Goal: Task Accomplishment & Management: Manage account settings

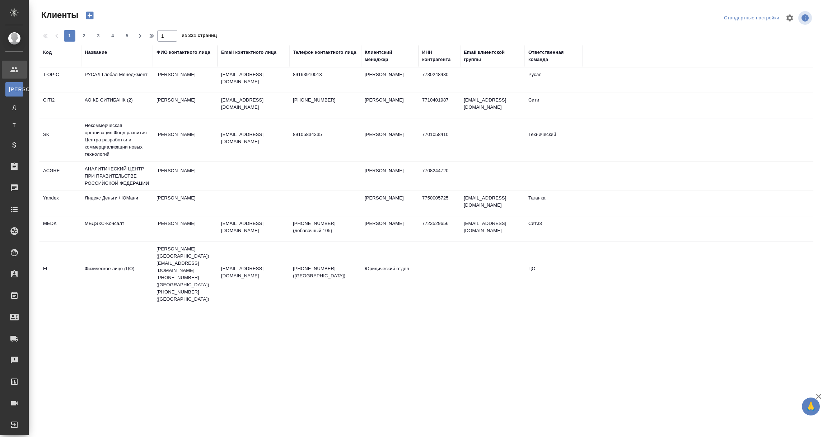
select select "RU"
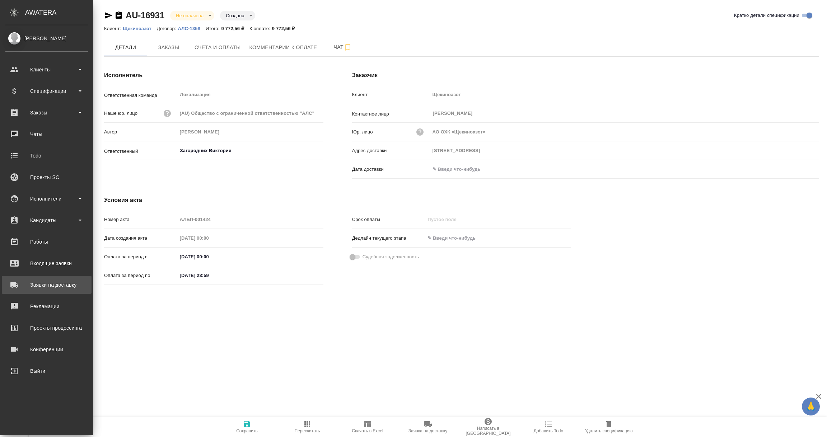
click at [39, 283] on div "Заявки на доставку" at bounding box center [46, 285] width 83 height 11
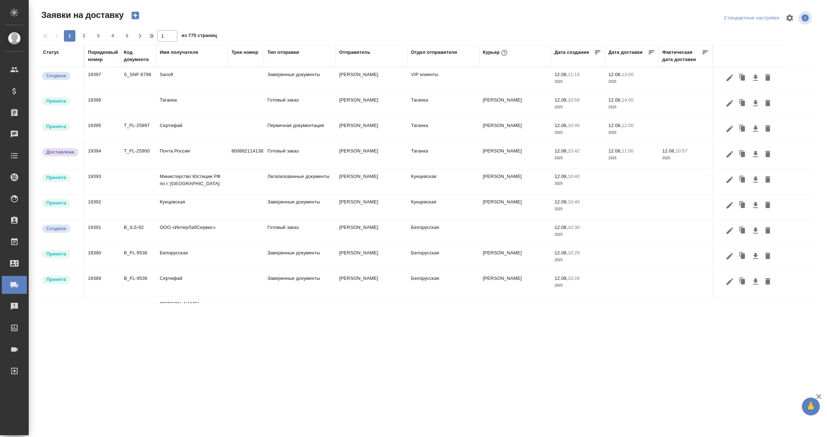
click at [179, 50] on div "Имя получателя" at bounding box center [179, 52] width 38 height 7
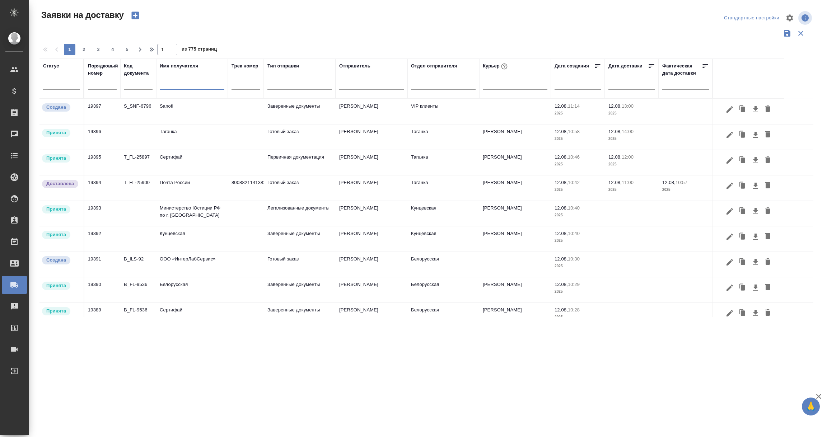
click at [167, 87] on input "text" at bounding box center [192, 84] width 65 height 9
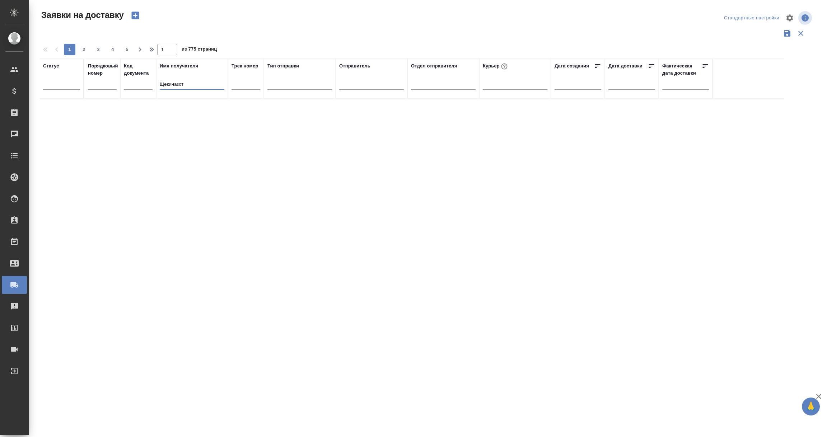
drag, startPoint x: 193, startPoint y: 83, endPoint x: 133, endPoint y: 84, distance: 60.3
click at [133, 84] on tr "Статус Порядковый номер Код документа Имя получателя Щекиназот Трек номер Тип о…" at bounding box center [411, 79] width 745 height 40
paste input "text"
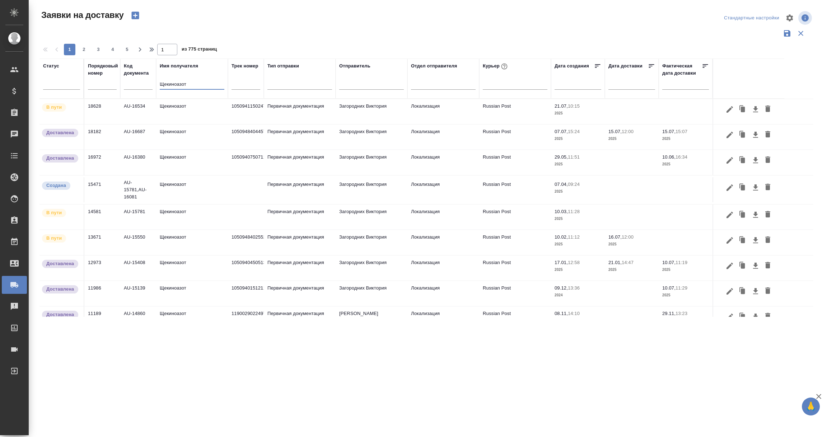
type input "Щекиноазот"
click at [168, 111] on td "Щекиноазот" at bounding box center [192, 111] width 72 height 25
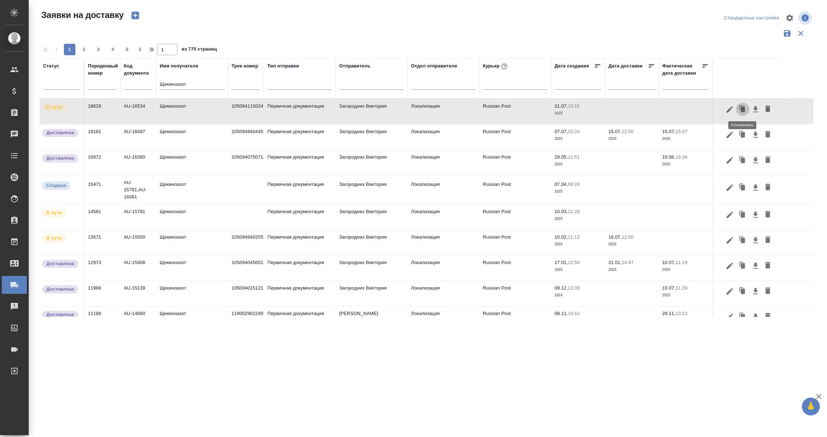
click at [741, 108] on icon "button" at bounding box center [743, 109] width 4 height 5
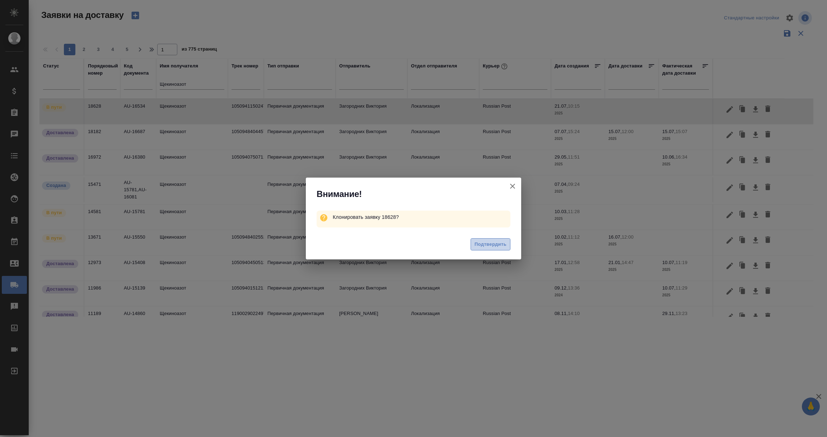
click at [485, 246] on span "Подтвердить" at bounding box center [491, 245] width 32 height 8
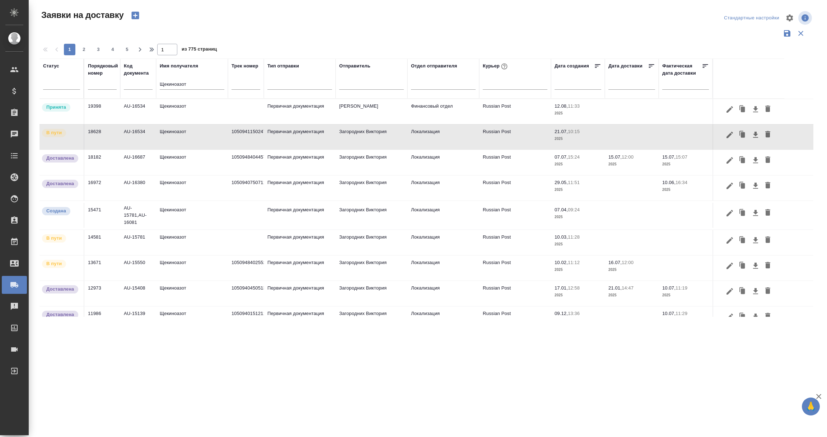
click at [61, 114] on td "Принята" at bounding box center [61, 111] width 45 height 25
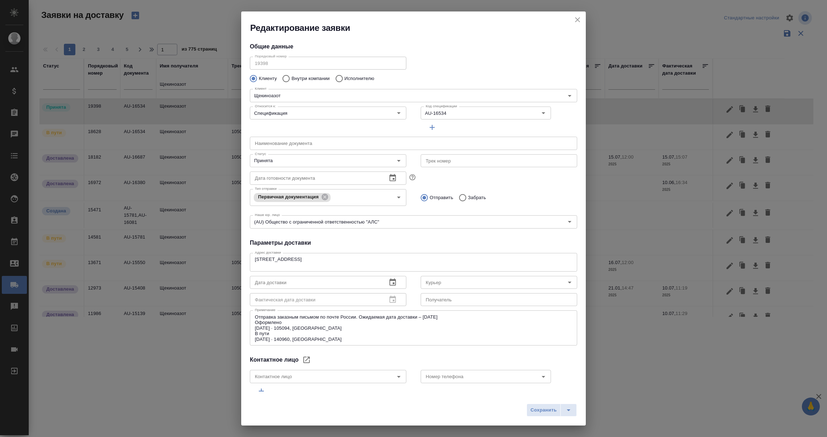
type input "Russian Post"
type input "Еремеева Екатерина"
type input "+7 910 948 12 40"
click at [531, 111] on icon "Очистить" at bounding box center [534, 113] width 7 height 7
click at [436, 113] on input "Код спецификации" at bounding box center [468, 113] width 91 height 9
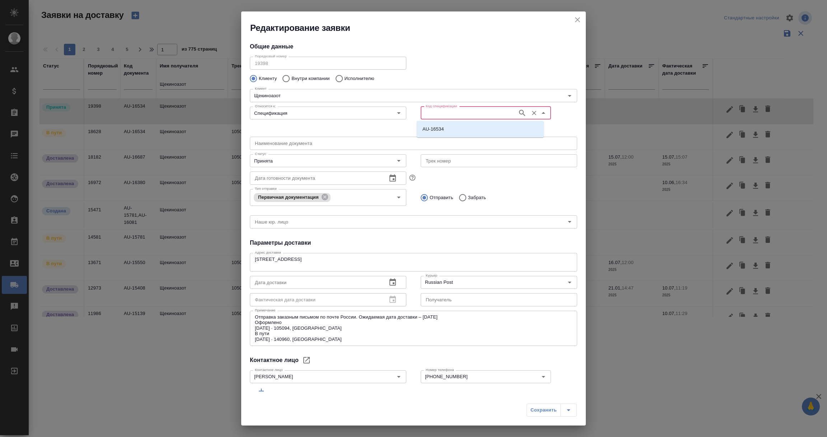
paste input "AU-16931"
type input "AU-16931"
click at [518, 113] on icon "button" at bounding box center [522, 113] width 9 height 9
click at [444, 131] on li "AU-16931" at bounding box center [480, 129] width 127 height 13
type input "AU-16931"
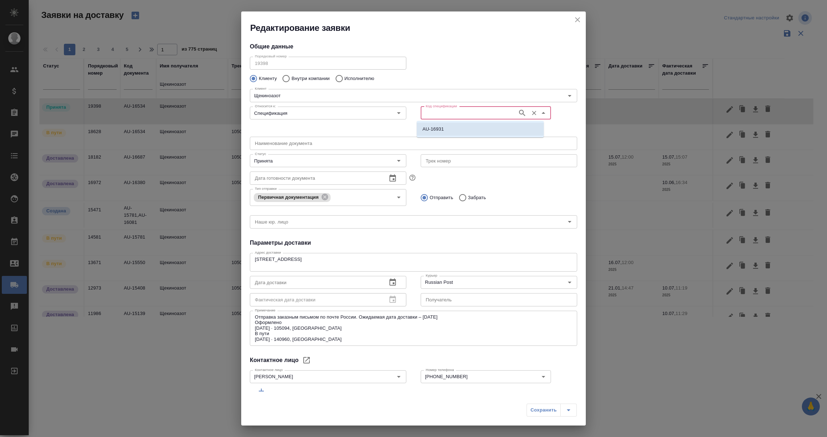
type input "(AU) Общество с ограниченной ответственностью "АЛС""
click at [399, 159] on icon "Open" at bounding box center [399, 161] width 9 height 9
type input "AU-16931"
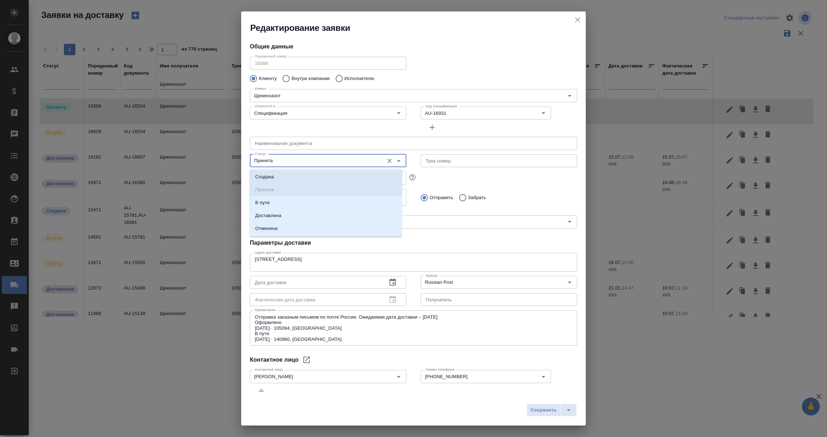
click at [271, 178] on p "Создана" at bounding box center [264, 176] width 19 height 7
type input "Создана"
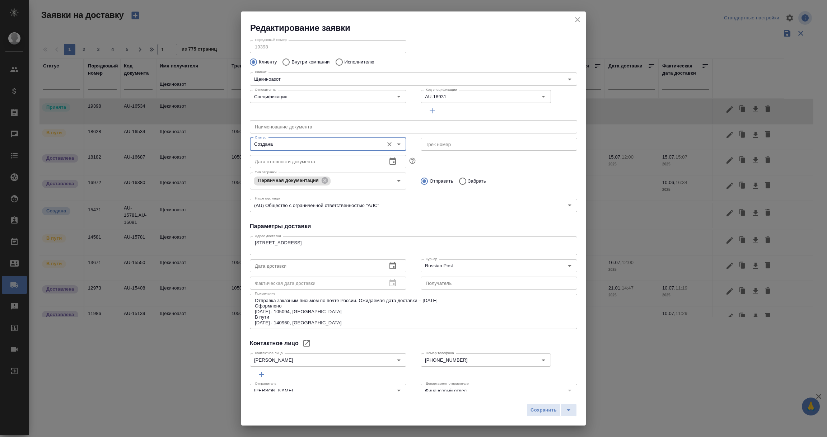
scroll to position [31, 0]
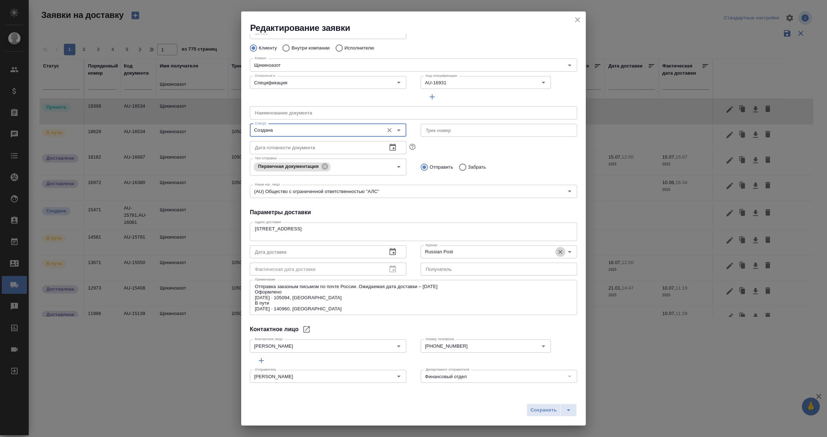
click at [557, 251] on icon "Очистить" at bounding box center [560, 251] width 7 height 7
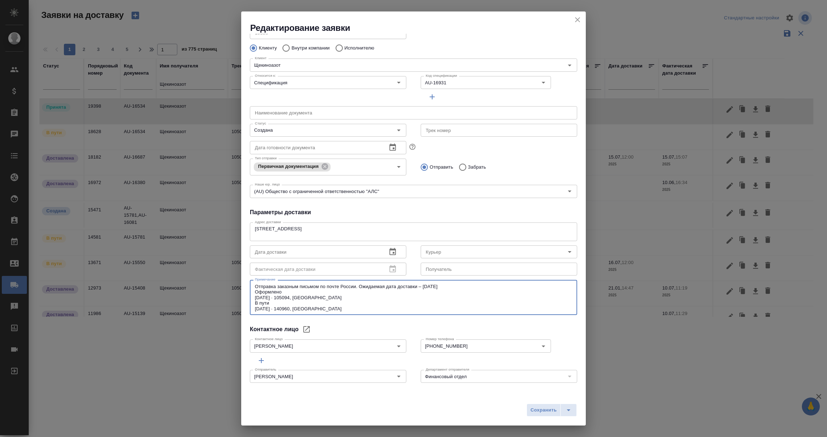
drag, startPoint x: 360, startPoint y: 287, endPoint x: 379, endPoint y: 315, distance: 33.7
click at [379, 315] on div "Отправка заказным письмом по почте России. Ожидаемая дата доставки – 31 июля 20…" at bounding box center [413, 297] width 327 height 35
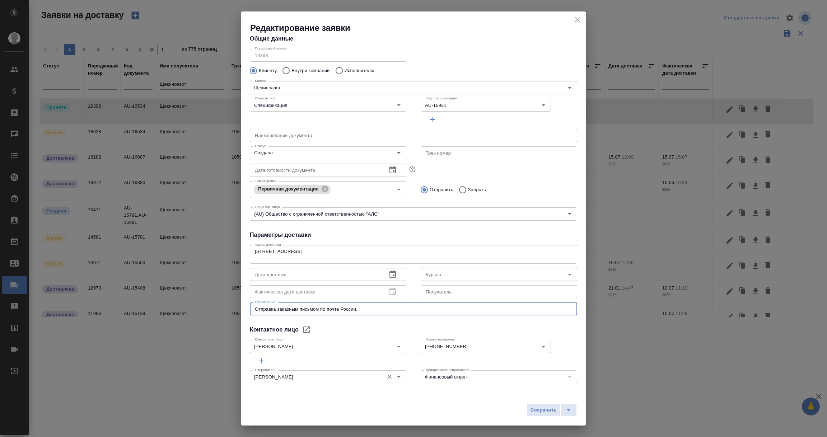
click at [395, 380] on icon "Open" at bounding box center [399, 377] width 9 height 9
type textarea "Отправка заказным письмом по почте России."
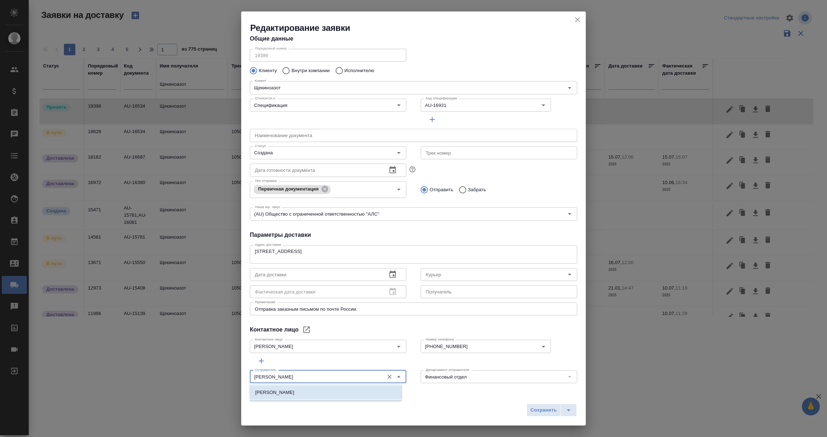
click at [304, 390] on li "Валяева Анна" at bounding box center [326, 392] width 153 height 13
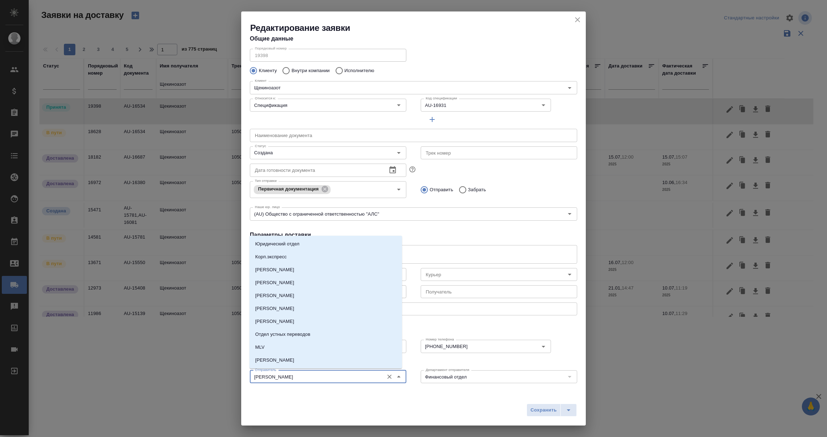
drag, startPoint x: 311, startPoint y: 377, endPoint x: 243, endPoint y: 374, distance: 68.6
click at [243, 374] on div "Отправитель Валяева Анна Отправитель" at bounding box center [328, 376] width 171 height 32
type input "Валяева Анна"
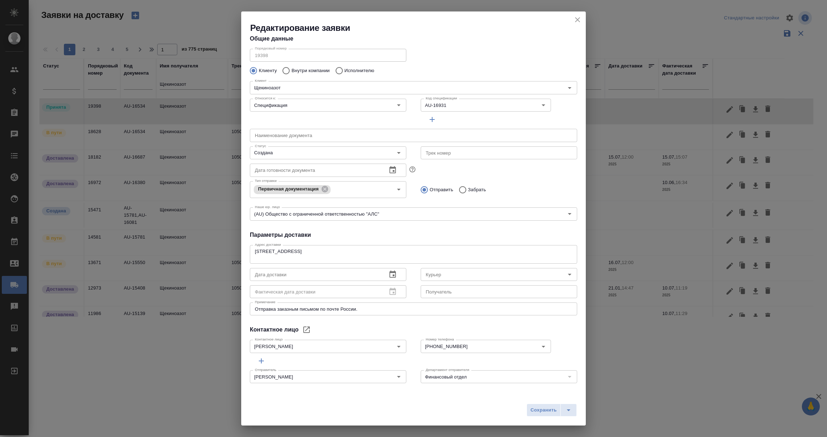
click at [365, 413] on div "Сохранить" at bounding box center [413, 412] width 345 height 25
click at [536, 413] on span "Сохранить" at bounding box center [544, 410] width 26 height 8
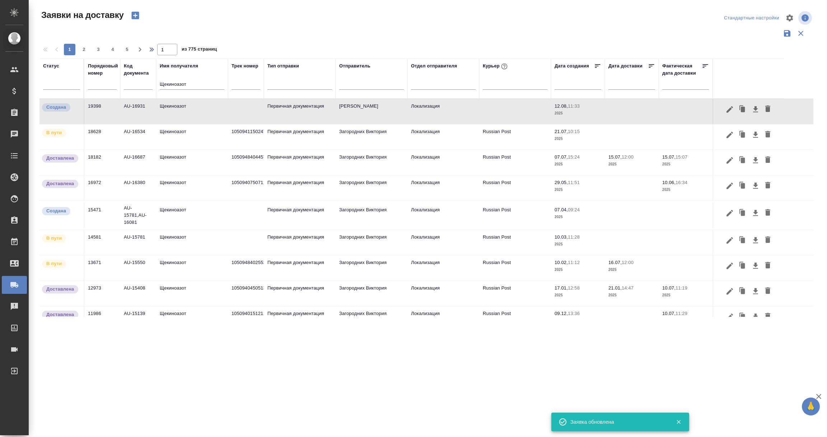
click at [214, 109] on td "Щекиноазот" at bounding box center [192, 111] width 72 height 25
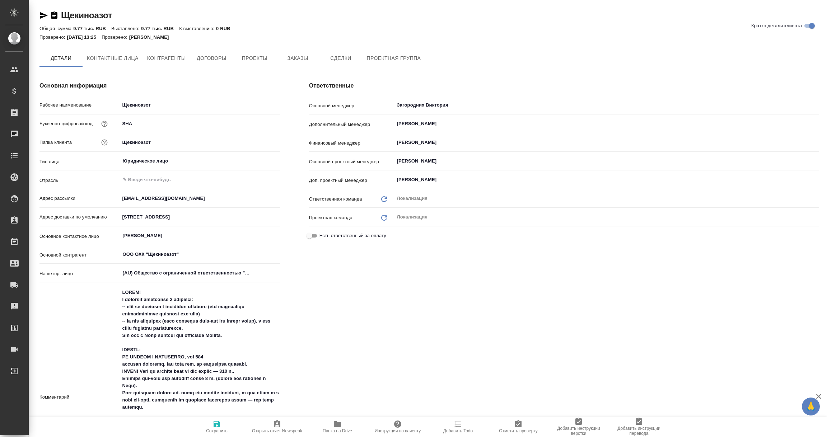
type textarea "x"
click at [53, 14] on icon "button" at bounding box center [54, 14] width 6 height 7
type textarea "x"
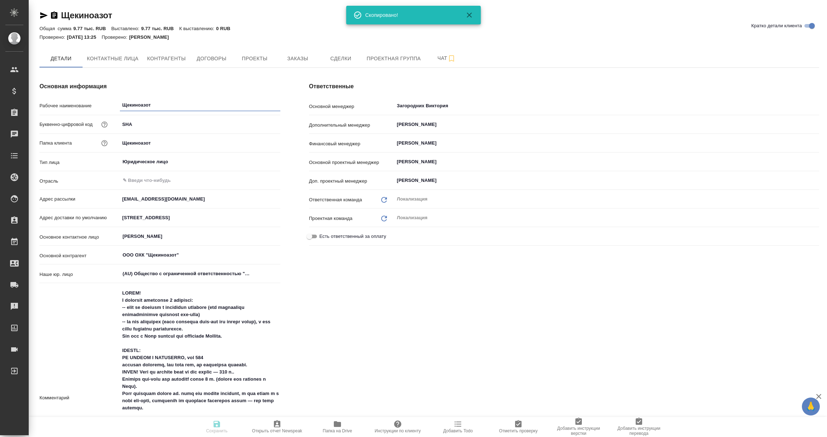
type textarea "x"
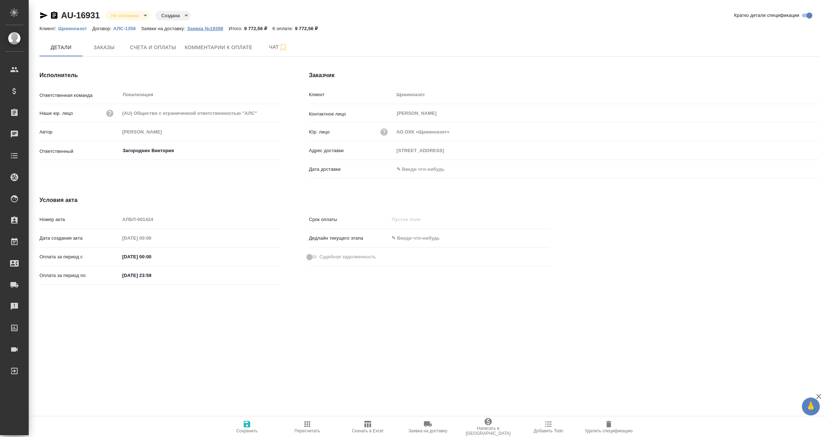
click at [214, 29] on p "Заявка №19398" at bounding box center [208, 28] width 42 height 5
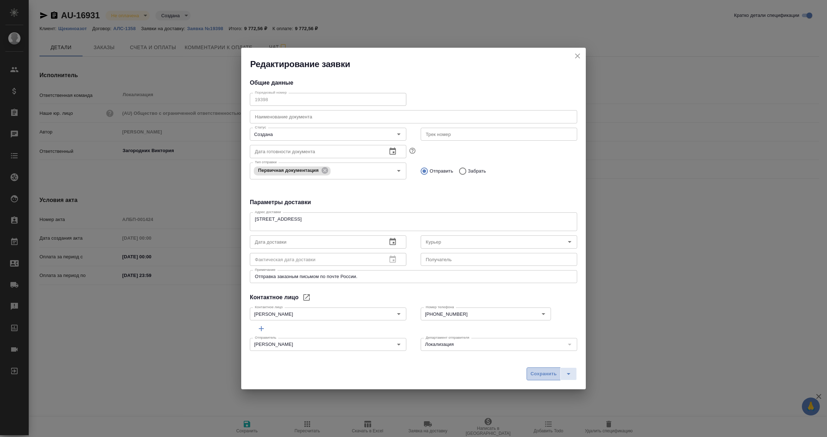
click at [542, 373] on span "Сохранить" at bounding box center [544, 374] width 26 height 8
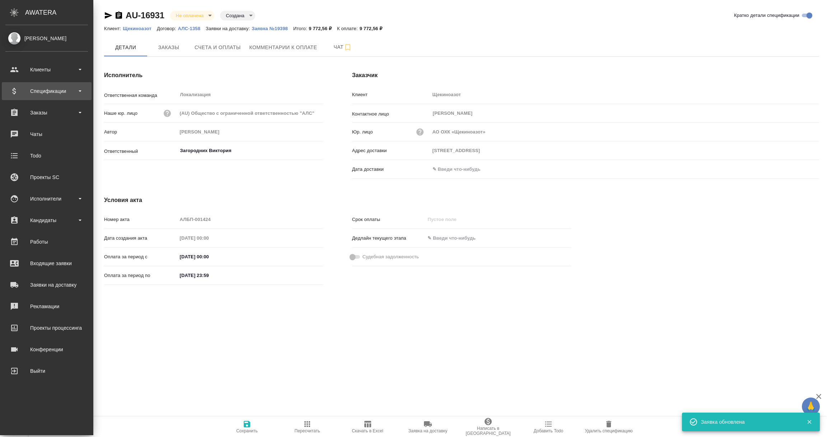
click at [38, 96] on div "Спецификации" at bounding box center [46, 91] width 83 height 11
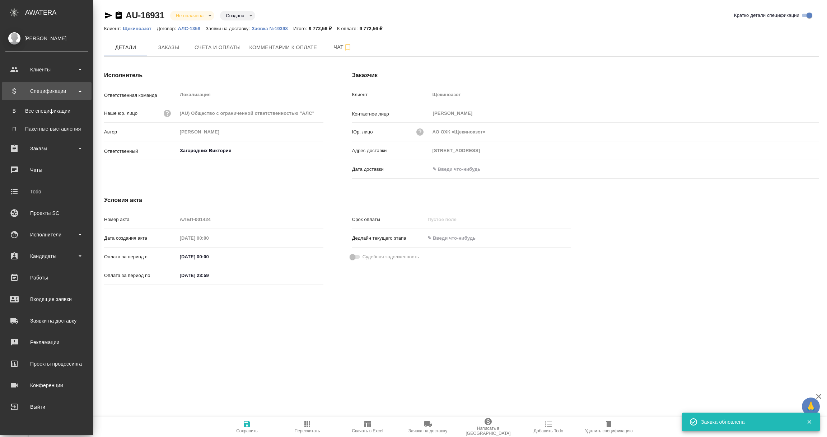
click at [37, 112] on div "Все спецификации" at bounding box center [46, 110] width 75 height 7
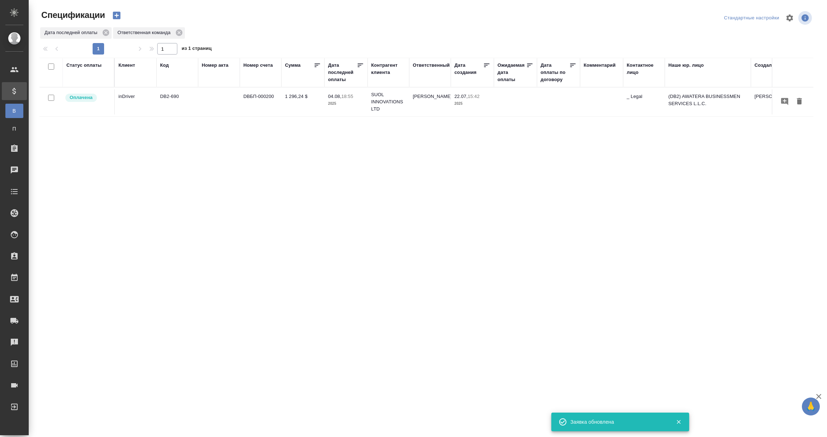
click at [331, 80] on div "Дата последней оплаты" at bounding box center [342, 73] width 29 height 22
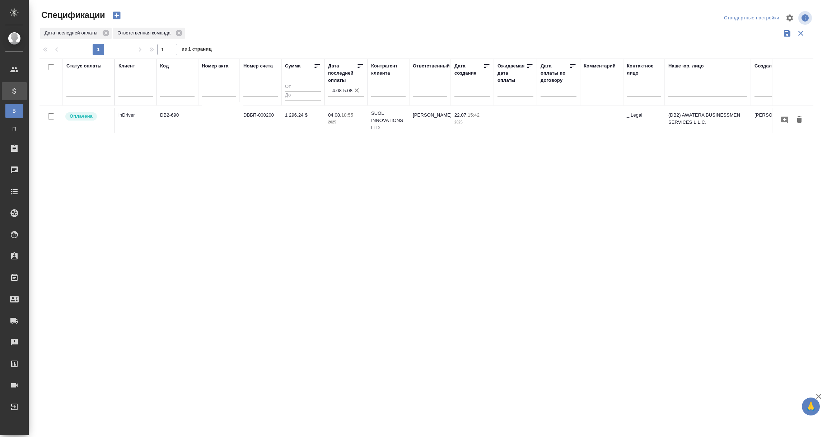
click at [343, 89] on input "4.08-5.08" at bounding box center [348, 91] width 32 height 10
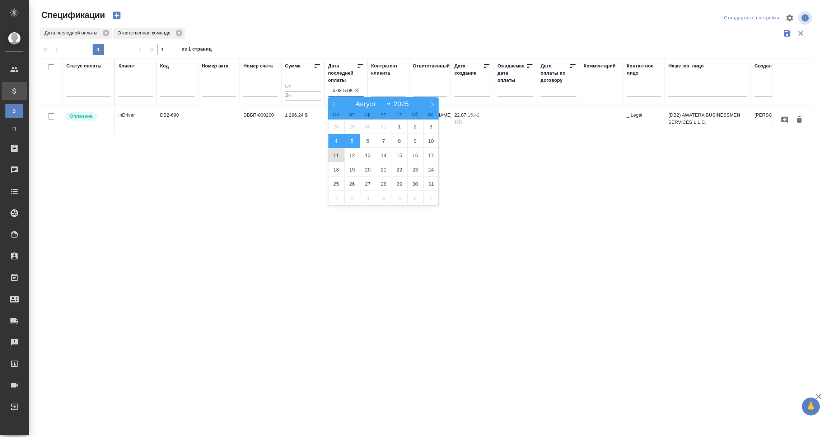
click at [340, 156] on span "11" at bounding box center [337, 155] width 16 height 14
click at [350, 155] on span "12" at bounding box center [352, 155] width 16 height 14
type div "2025-08-10T21:00:00.000Z — 2025-08-11T21:00:00.000Z"
type input "11.08-12.08"
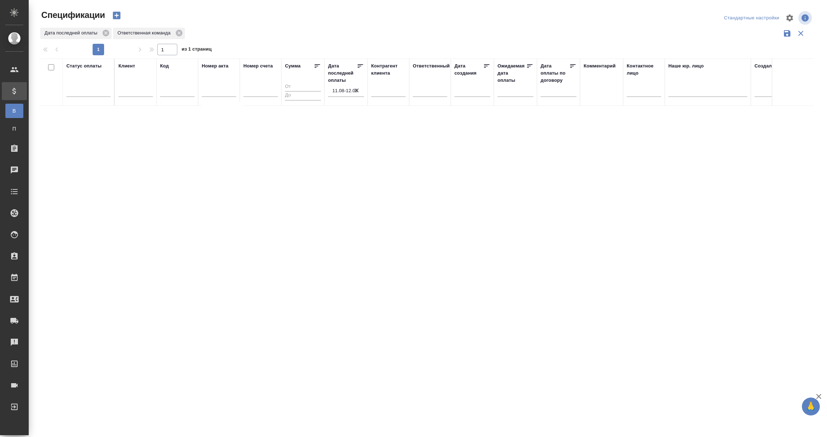
click at [341, 92] on input "11.08-12.08" at bounding box center [348, 91] width 32 height 10
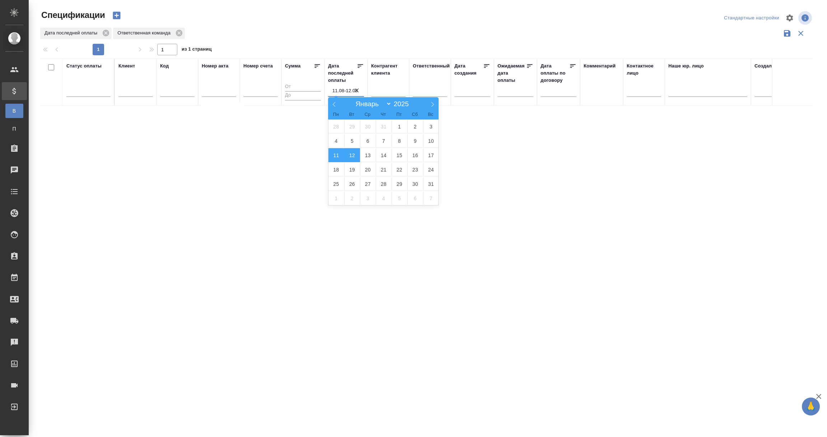
click at [283, 238] on div "Статус оплаты Клиент Код Номер акта Номер счета Сумма Дата последней оплаты 11.…" at bounding box center [426, 188] width 774 height 259
